Goal: Answer question/provide support: Share knowledge or assist other users

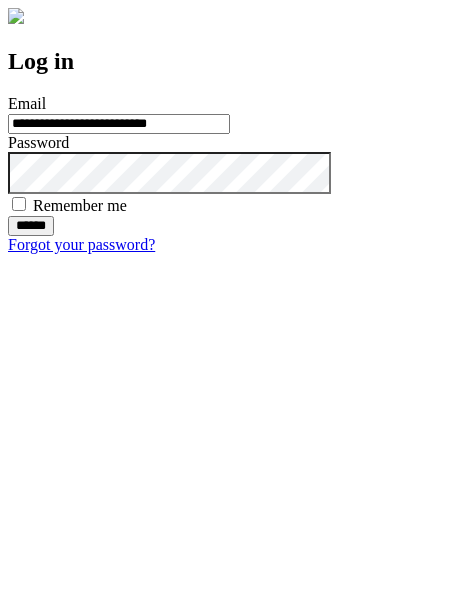
type input "**********"
click at [54, 236] on input "******" at bounding box center [31, 226] width 46 height 20
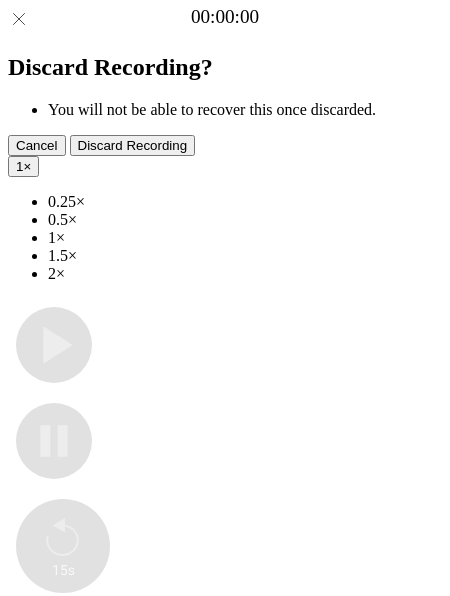
type input "**********"
